Goal: Navigation & Orientation: Find specific page/section

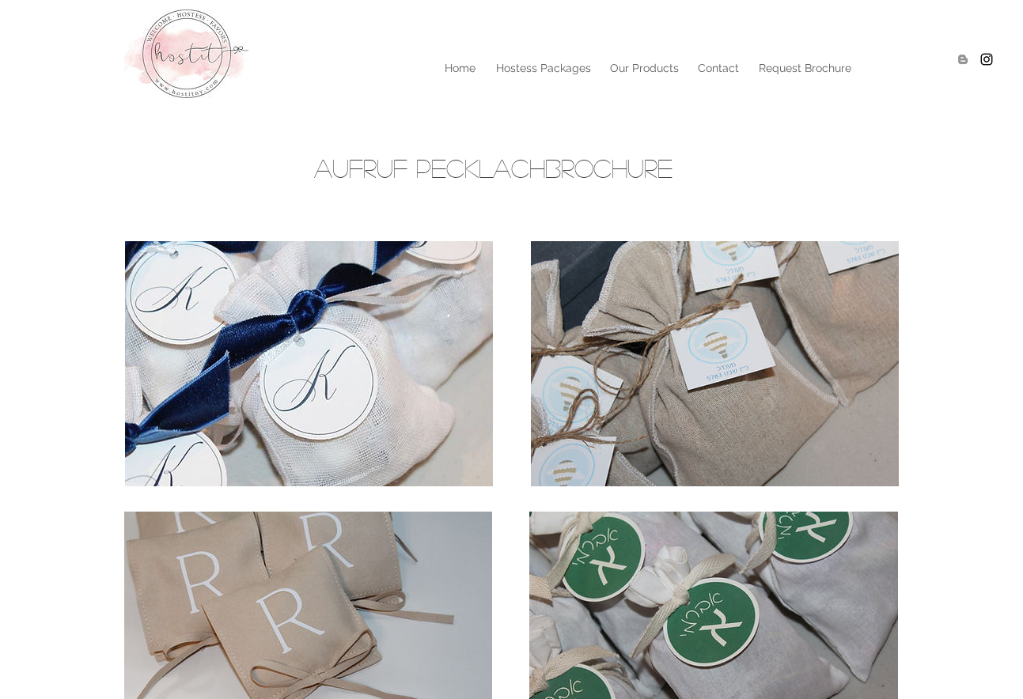
click at [566, 74] on p "Hostess Packages" at bounding box center [543, 68] width 111 height 24
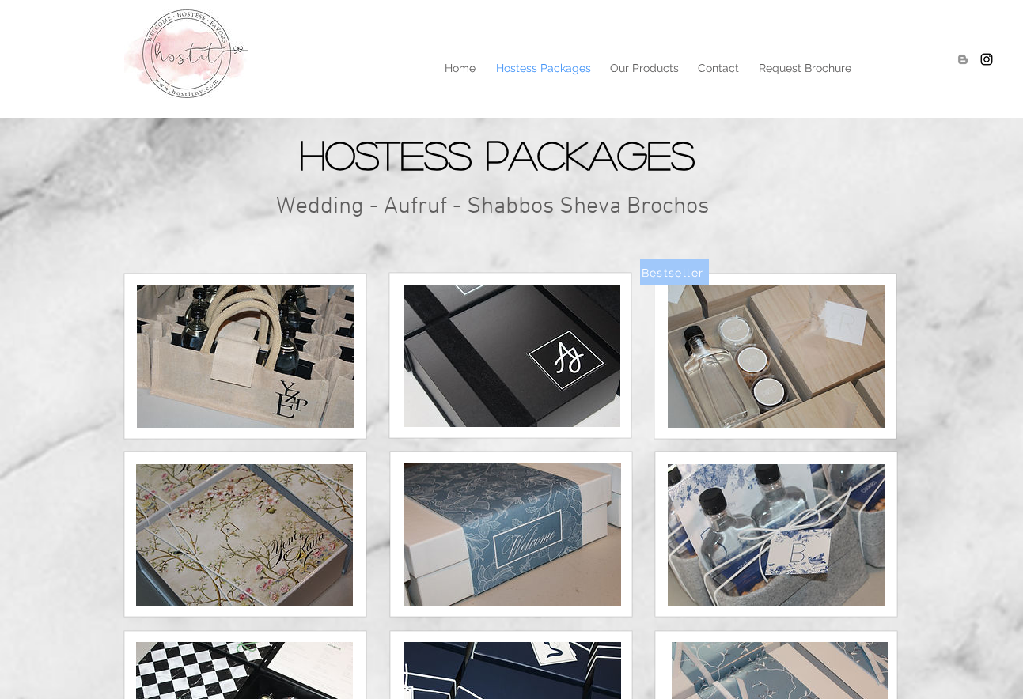
click at [630, 478] on icon at bounding box center [510, 534] width 242 height 165
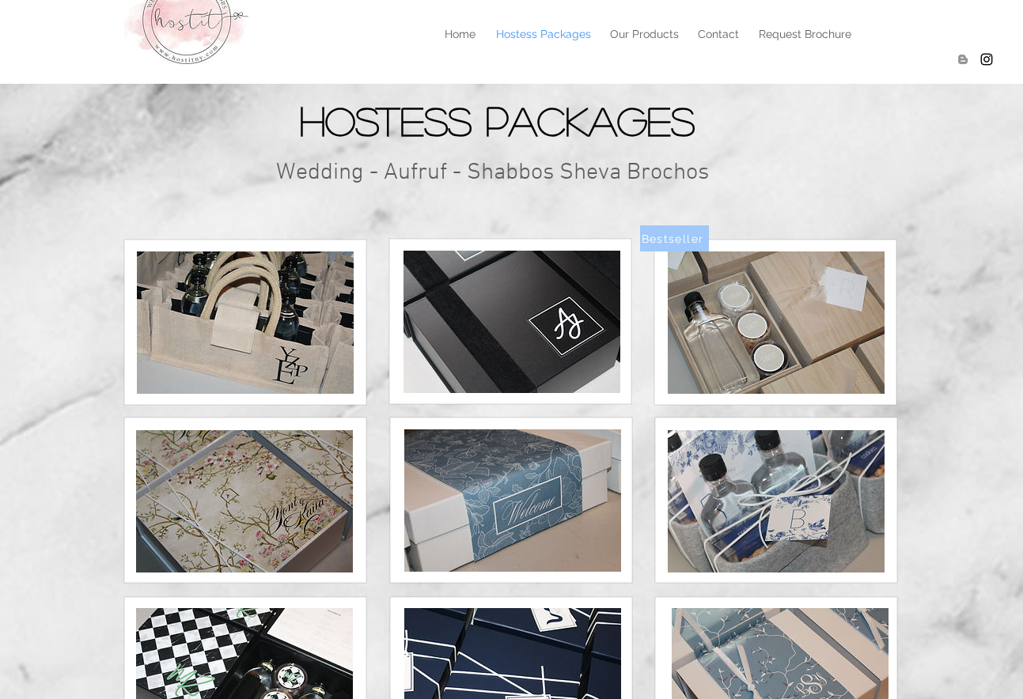
scroll to position [28, 0]
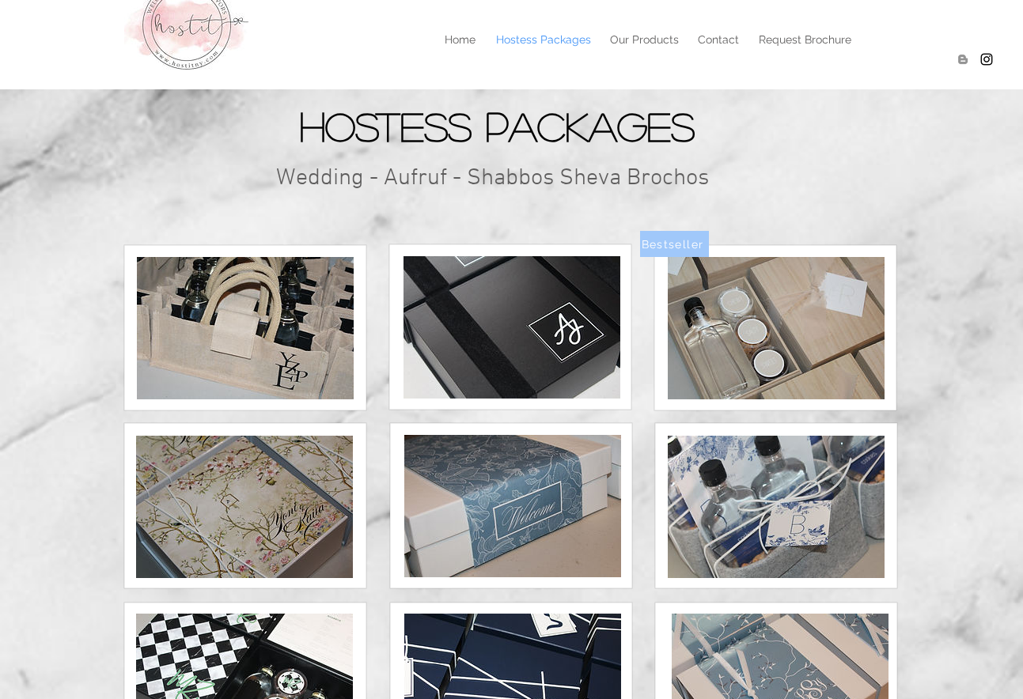
click at [471, 43] on p "Home" at bounding box center [460, 40] width 47 height 24
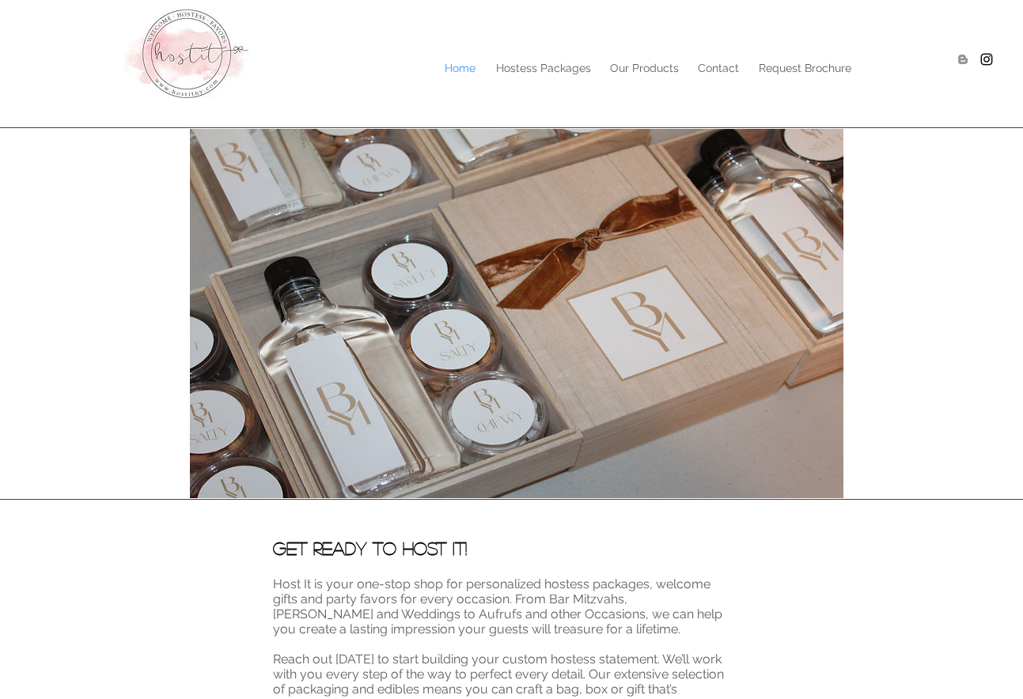
click at [649, 73] on p "Our Products" at bounding box center [644, 68] width 85 height 24
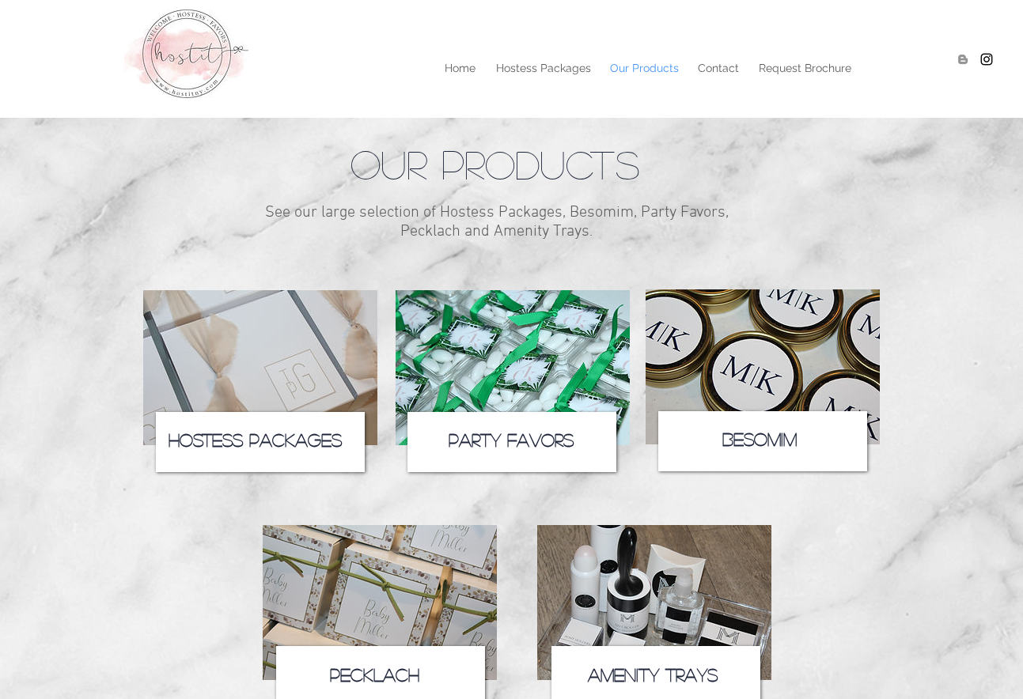
click at [512, 421] on icon at bounding box center [511, 442] width 209 height 60
click at [512, 349] on img at bounding box center [512, 367] width 234 height 155
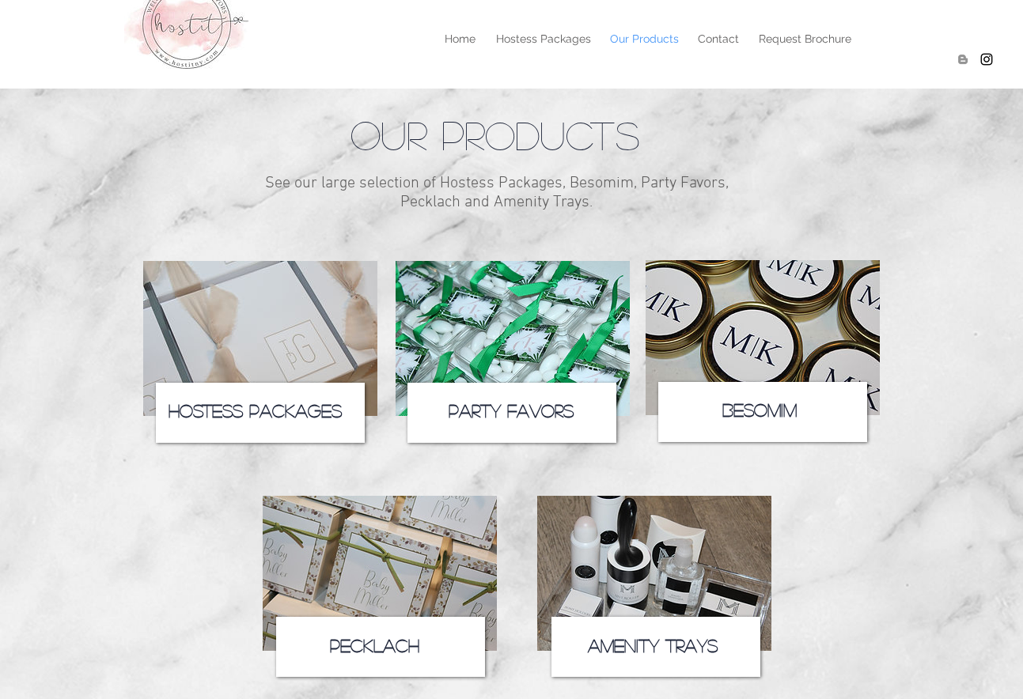
scroll to position [32, 0]
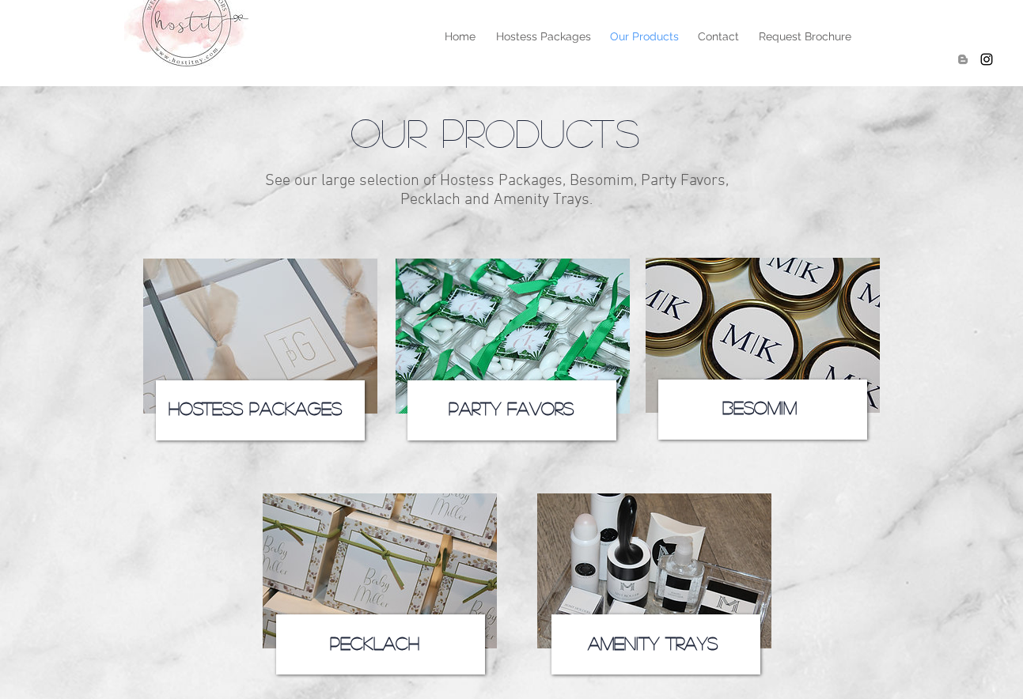
click at [407, 590] on img at bounding box center [380, 571] width 234 height 155
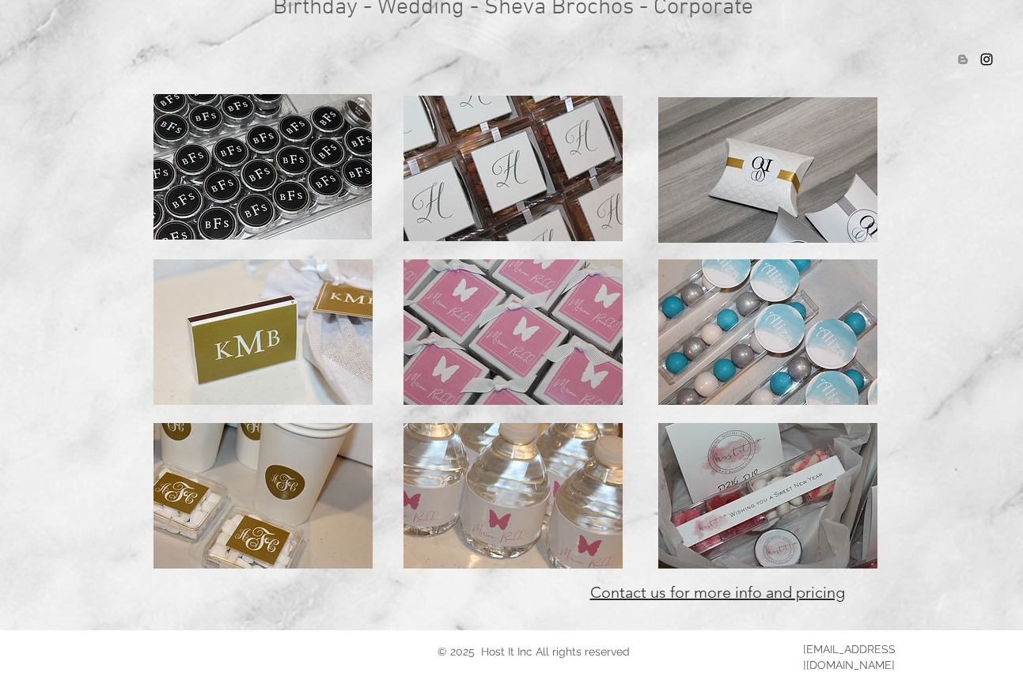
scroll to position [222, 0]
